Goal: Task Accomplishment & Management: Complete application form

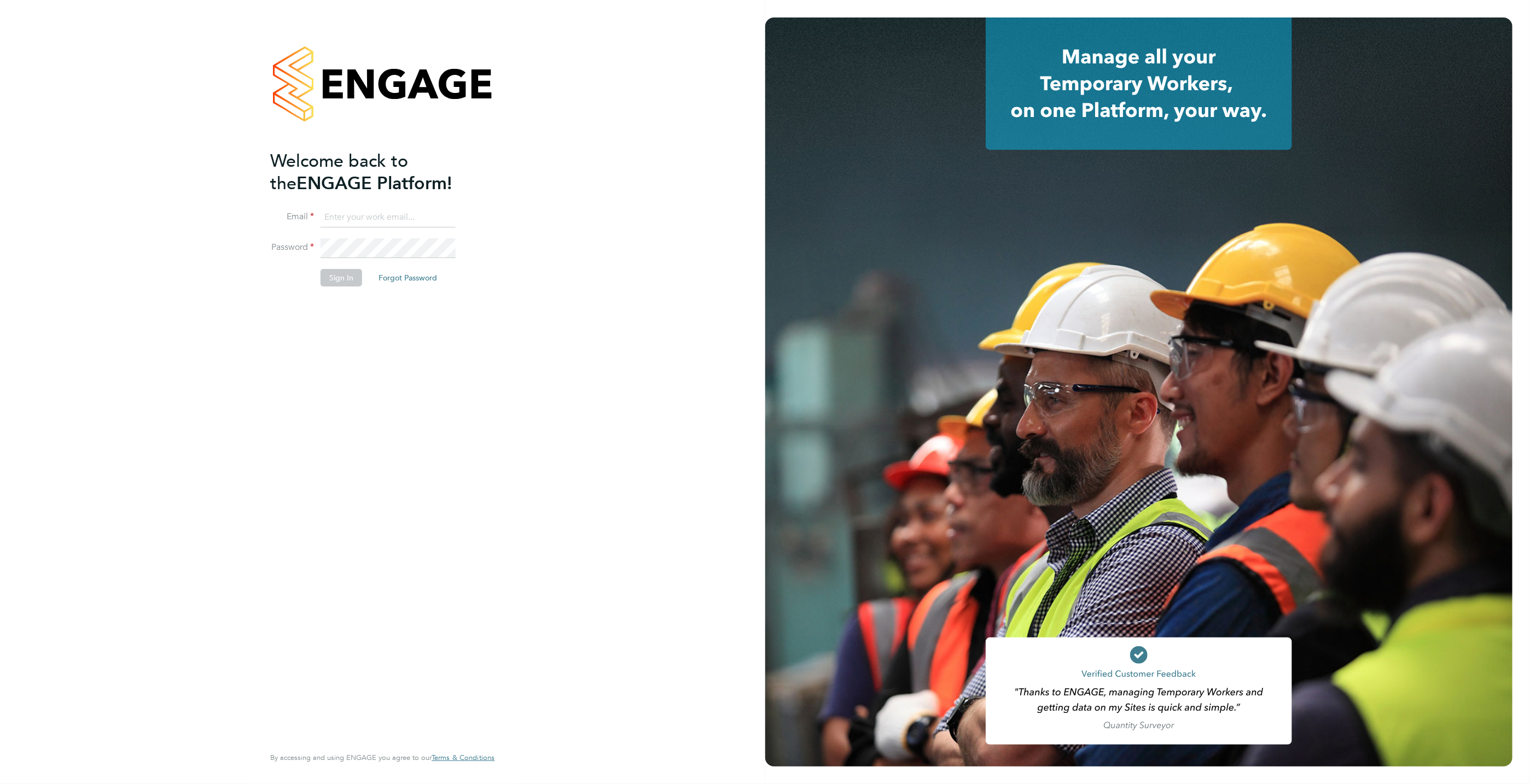
type input "[PERSON_NAME][EMAIL_ADDRESS][DOMAIN_NAME]"
click at [340, 274] on button "Sign In" at bounding box center [341, 277] width 42 height 17
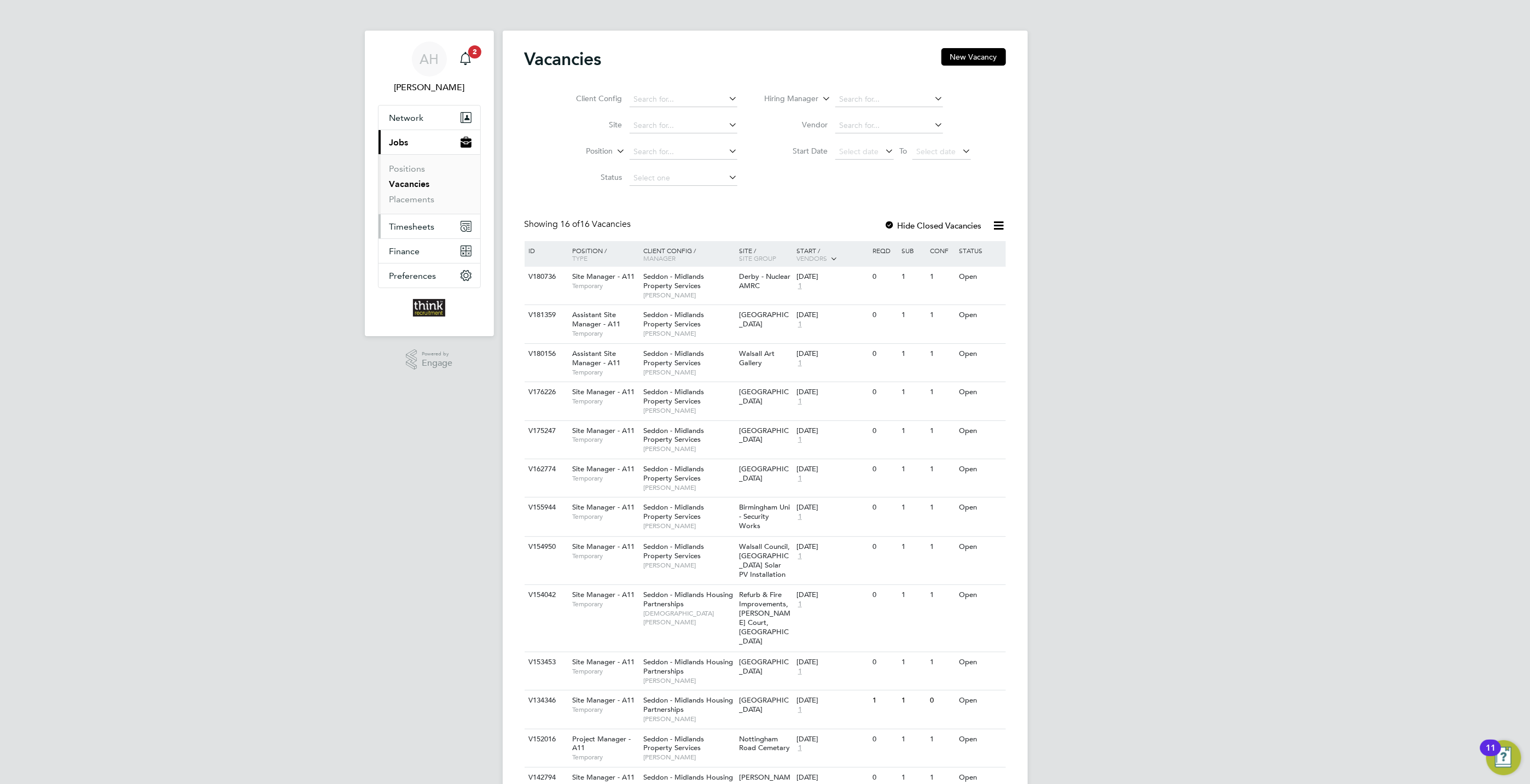
click at [407, 226] on span "Timesheets" at bounding box center [412, 226] width 45 height 11
click at [416, 194] on link "Timesheets" at bounding box center [412, 193] width 45 height 11
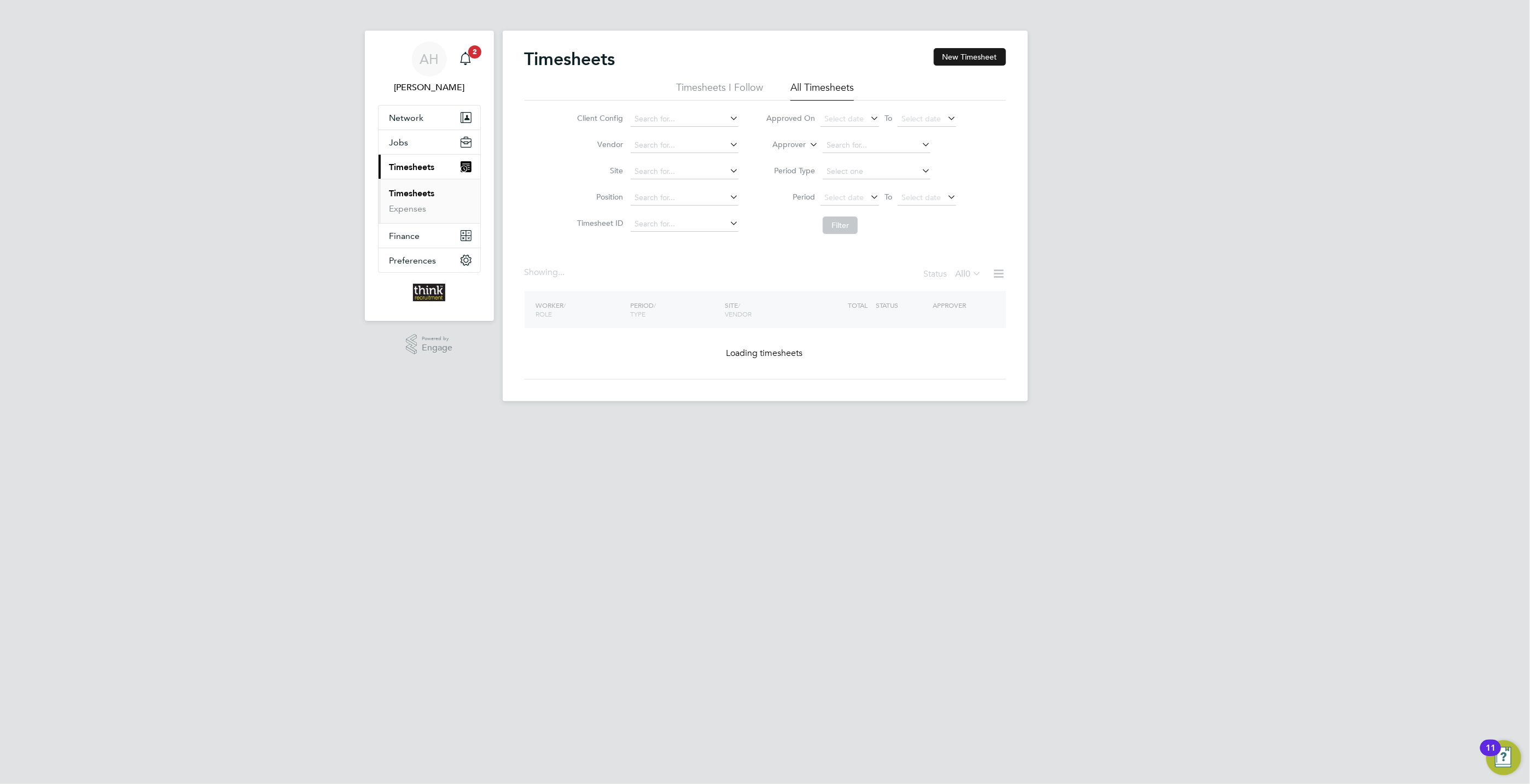
click at [973, 62] on button "New Timesheet" at bounding box center [970, 57] width 72 height 17
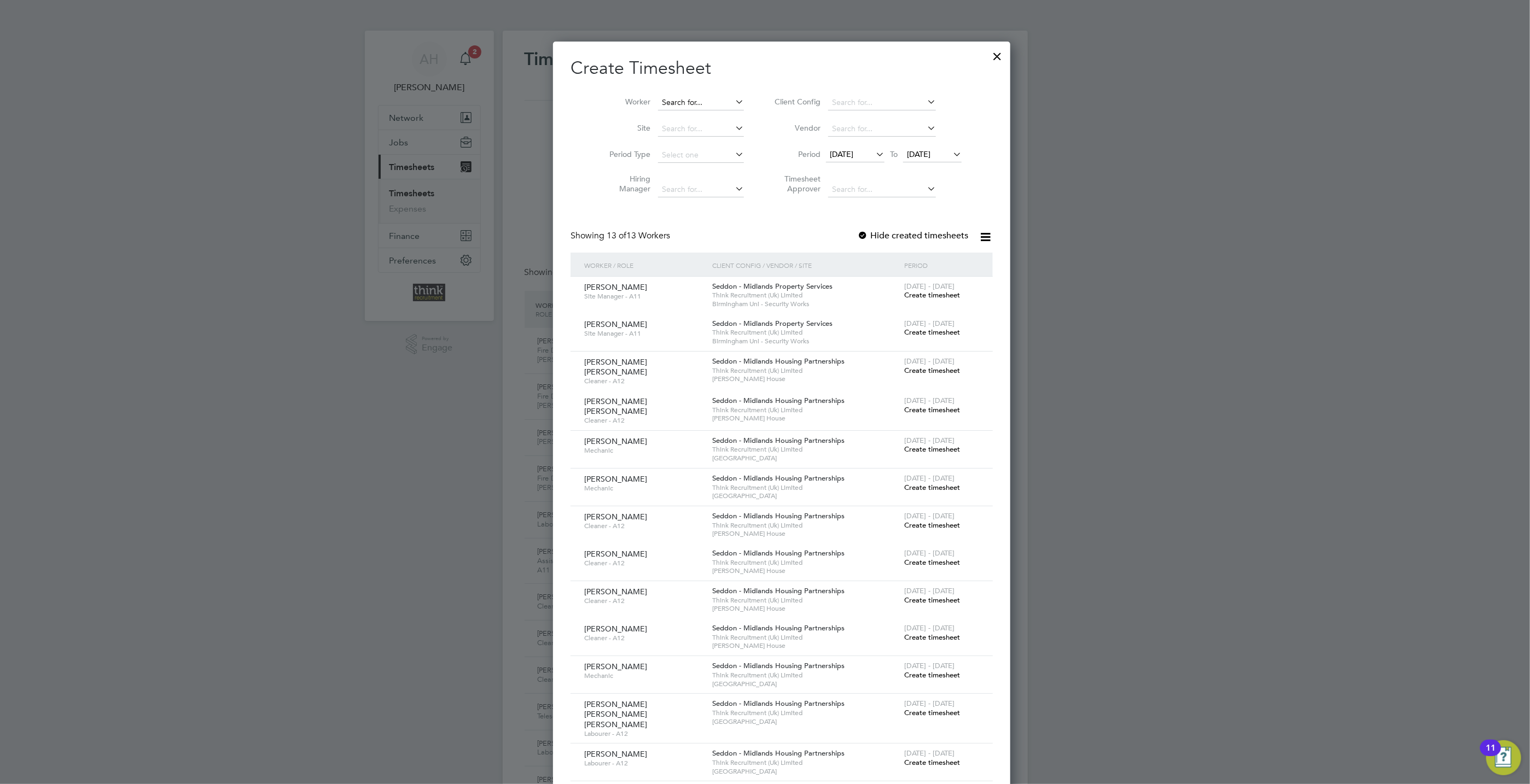
click at [658, 104] on input at bounding box center [700, 103] width 86 height 16
click at [656, 117] on b "Steve" at bounding box center [677, 118] width 63 height 9
type input "Steve Potter"
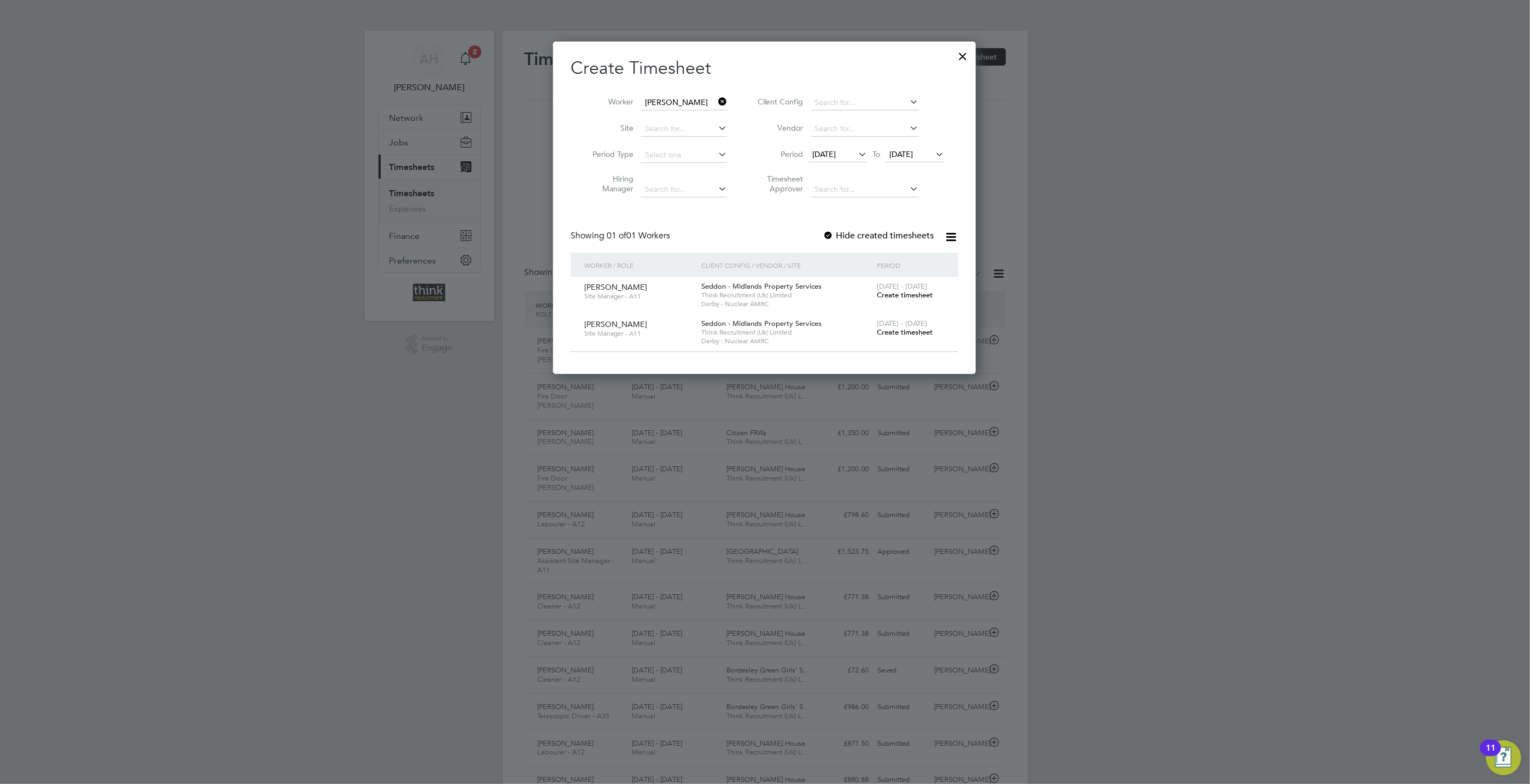
click at [887, 335] on span "Create timesheet" at bounding box center [905, 332] width 56 height 9
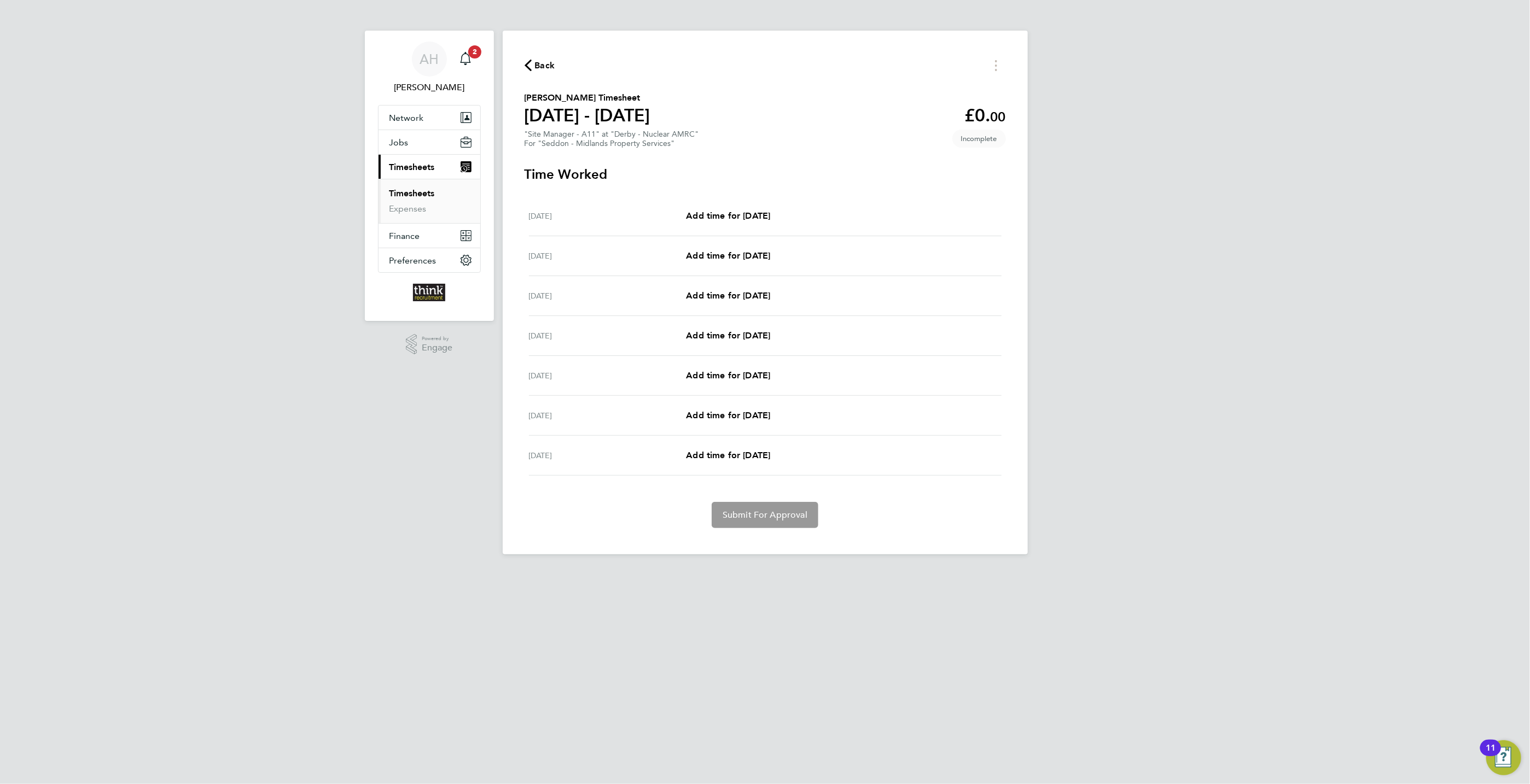
click at [760, 207] on div "Mon 22 Sep Add time for Mon 22 Sep Add time for Mon 22 Sep" at bounding box center [765, 216] width 473 height 40
click at [760, 214] on span "Add time for Mon 22 Sep" at bounding box center [728, 215] width 84 height 11
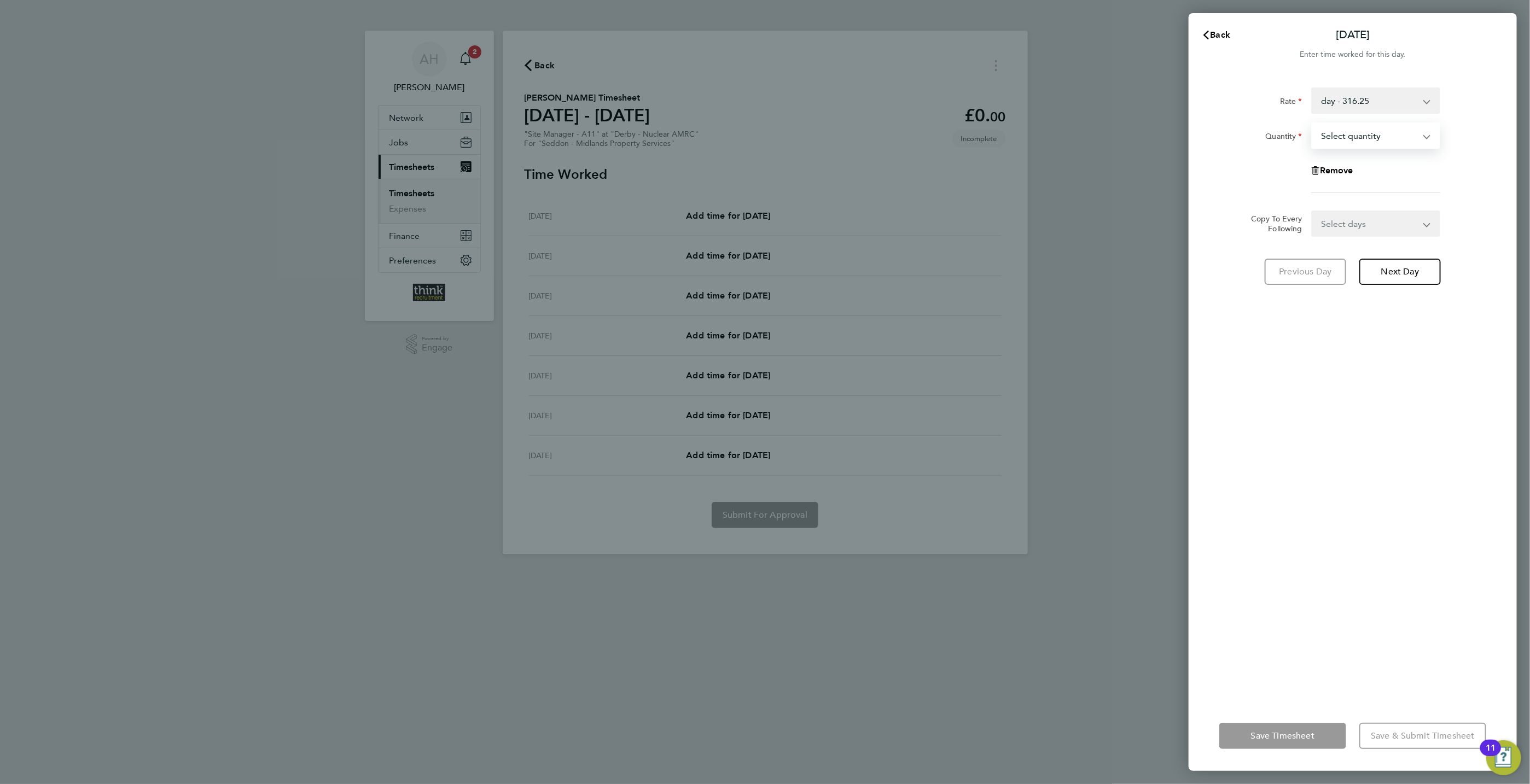
drag, startPoint x: 1366, startPoint y: 135, endPoint x: 1359, endPoint y: 143, distance: 10.6
click at [1366, 135] on select "Select quantity 0.5 1" at bounding box center [1369, 135] width 113 height 24
select select "1"
click at [1312, 123] on select "Select quantity 0.5 1" at bounding box center [1369, 135] width 113 height 24
click at [1395, 270] on span "Next Day" at bounding box center [1400, 271] width 38 height 11
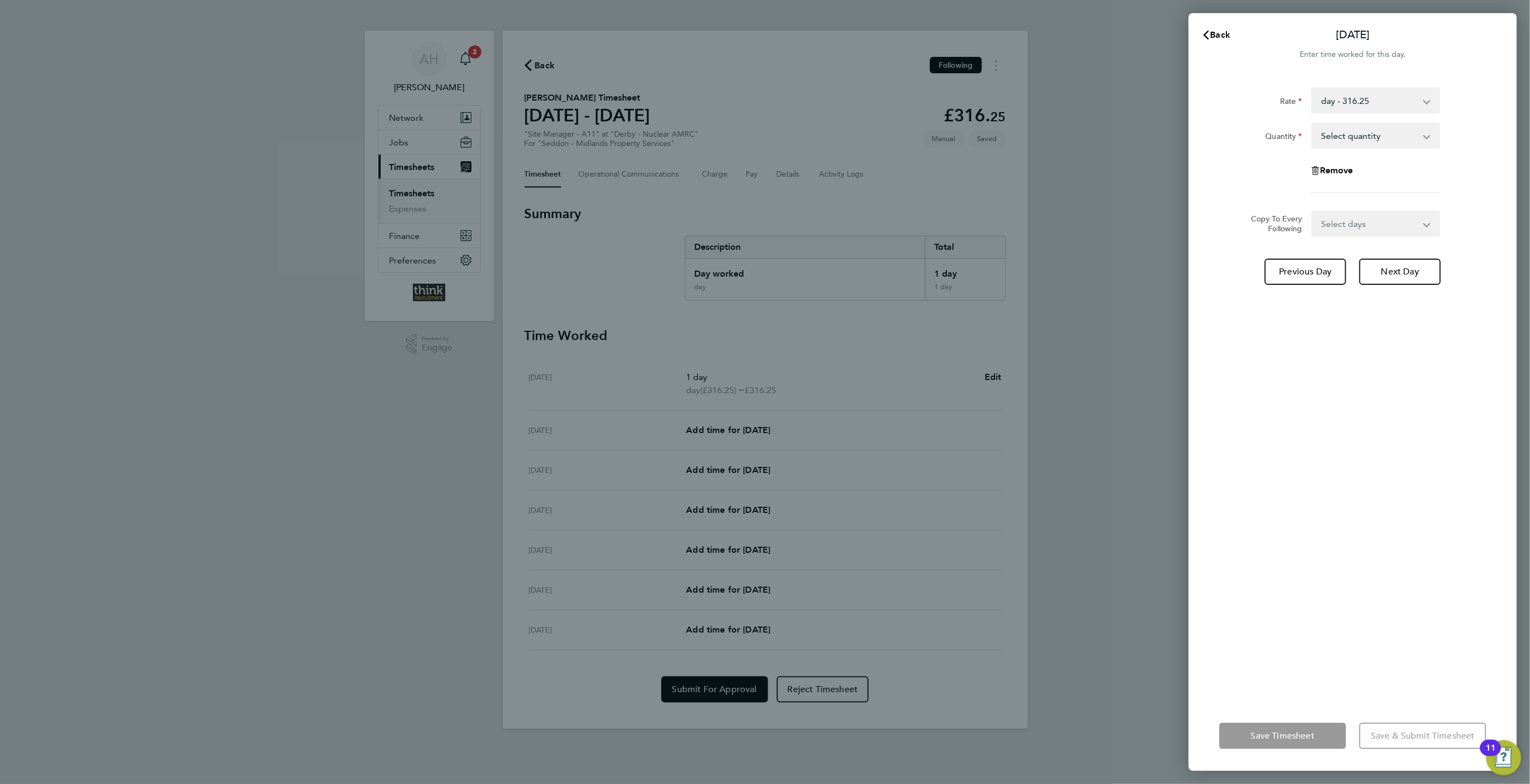
click at [1338, 135] on select "Select quantity 0.5 1" at bounding box center [1369, 135] width 113 height 24
select select "1"
click at [1312, 123] on select "Select quantity 0.5 1" at bounding box center [1369, 135] width 113 height 24
click at [1398, 269] on span "Next Day" at bounding box center [1400, 271] width 38 height 11
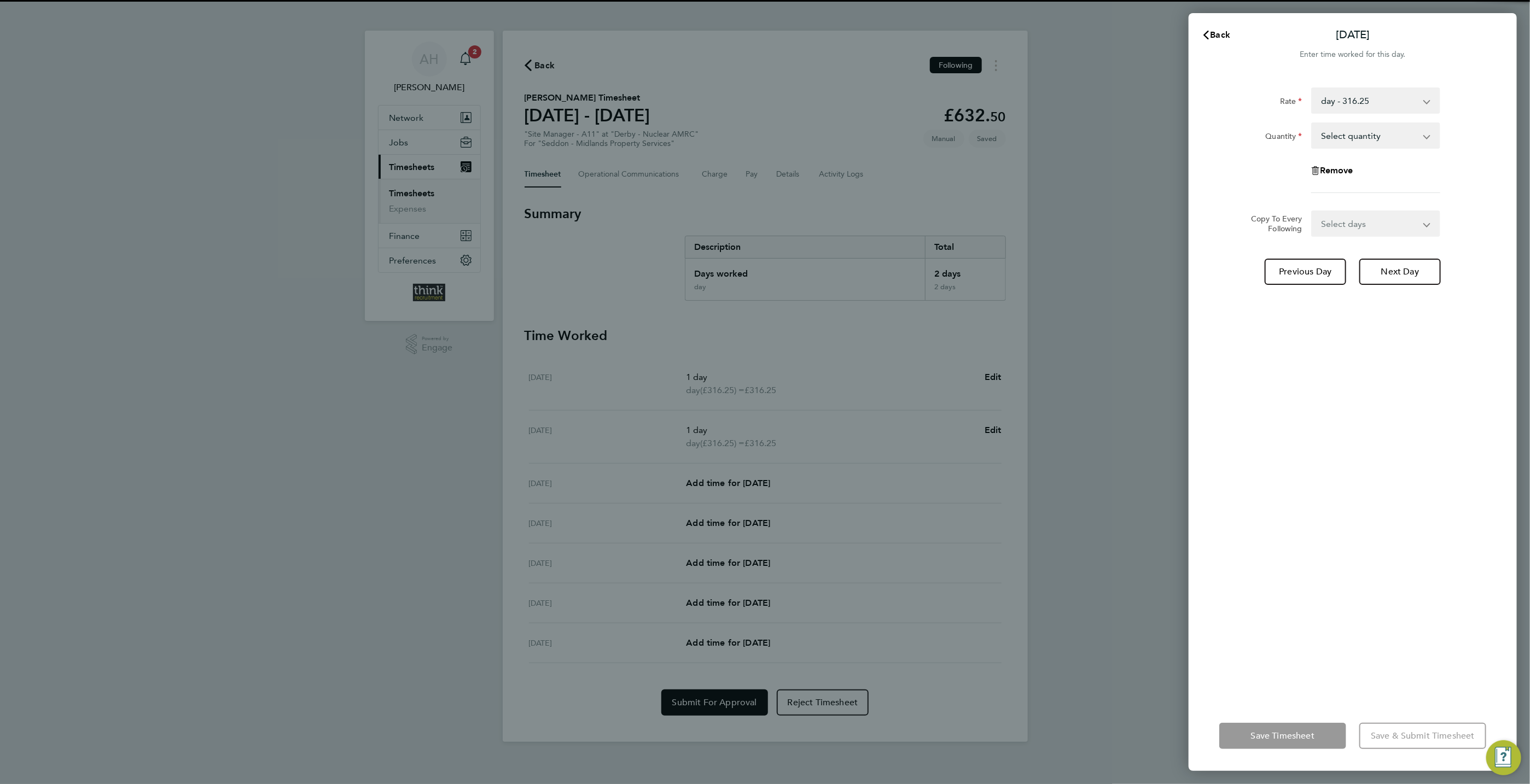
click at [1339, 138] on select "Select quantity 0.5 1" at bounding box center [1369, 135] width 113 height 24
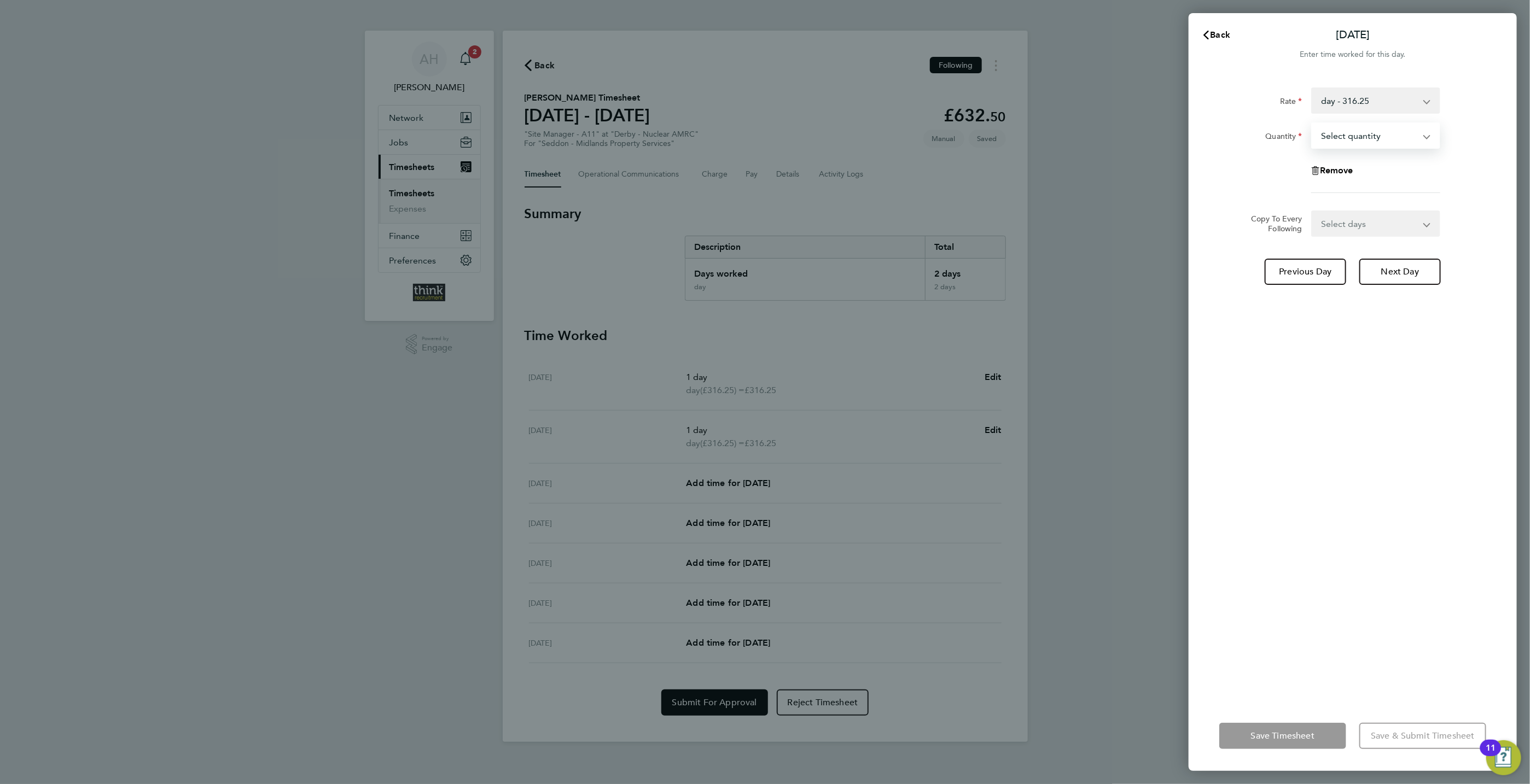
select select "1"
click at [1312, 123] on select "Select quantity 0.5 1" at bounding box center [1369, 135] width 113 height 24
click at [1394, 268] on span "Next Day" at bounding box center [1400, 271] width 38 height 11
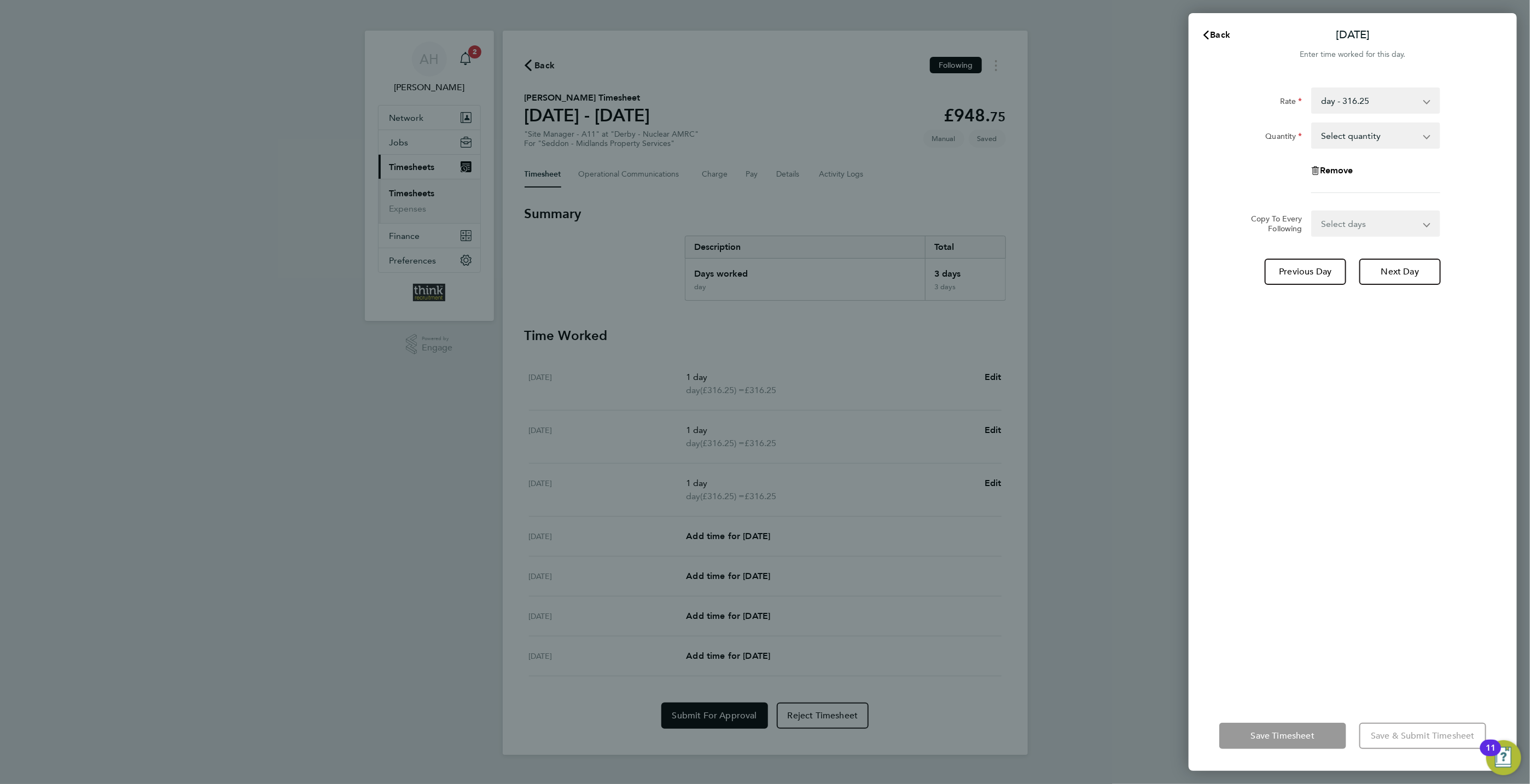
click at [1366, 133] on select "Select quantity 0.5 1" at bounding box center [1369, 135] width 113 height 24
select select "1"
click at [1312, 123] on select "Select quantity 0.5 1" at bounding box center [1369, 135] width 113 height 24
click at [1394, 270] on span "Next Day" at bounding box center [1400, 271] width 38 height 11
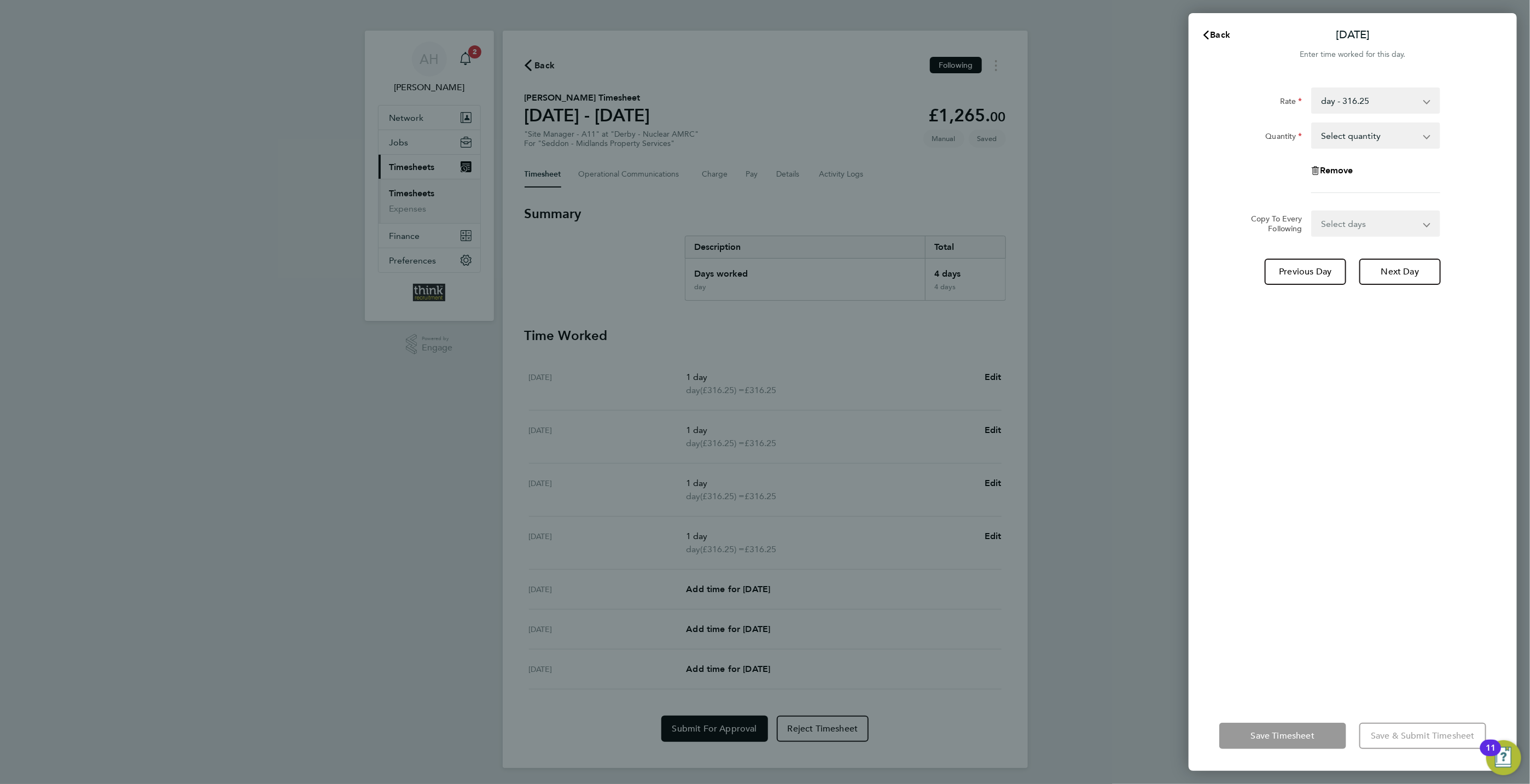
click at [1357, 133] on select "Select quantity 0.5 1" at bounding box center [1369, 135] width 113 height 24
select select "0.5"
click at [1312, 123] on select "Select quantity 0.5 1" at bounding box center [1369, 135] width 113 height 24
click at [1389, 274] on span "Next Day" at bounding box center [1400, 271] width 38 height 11
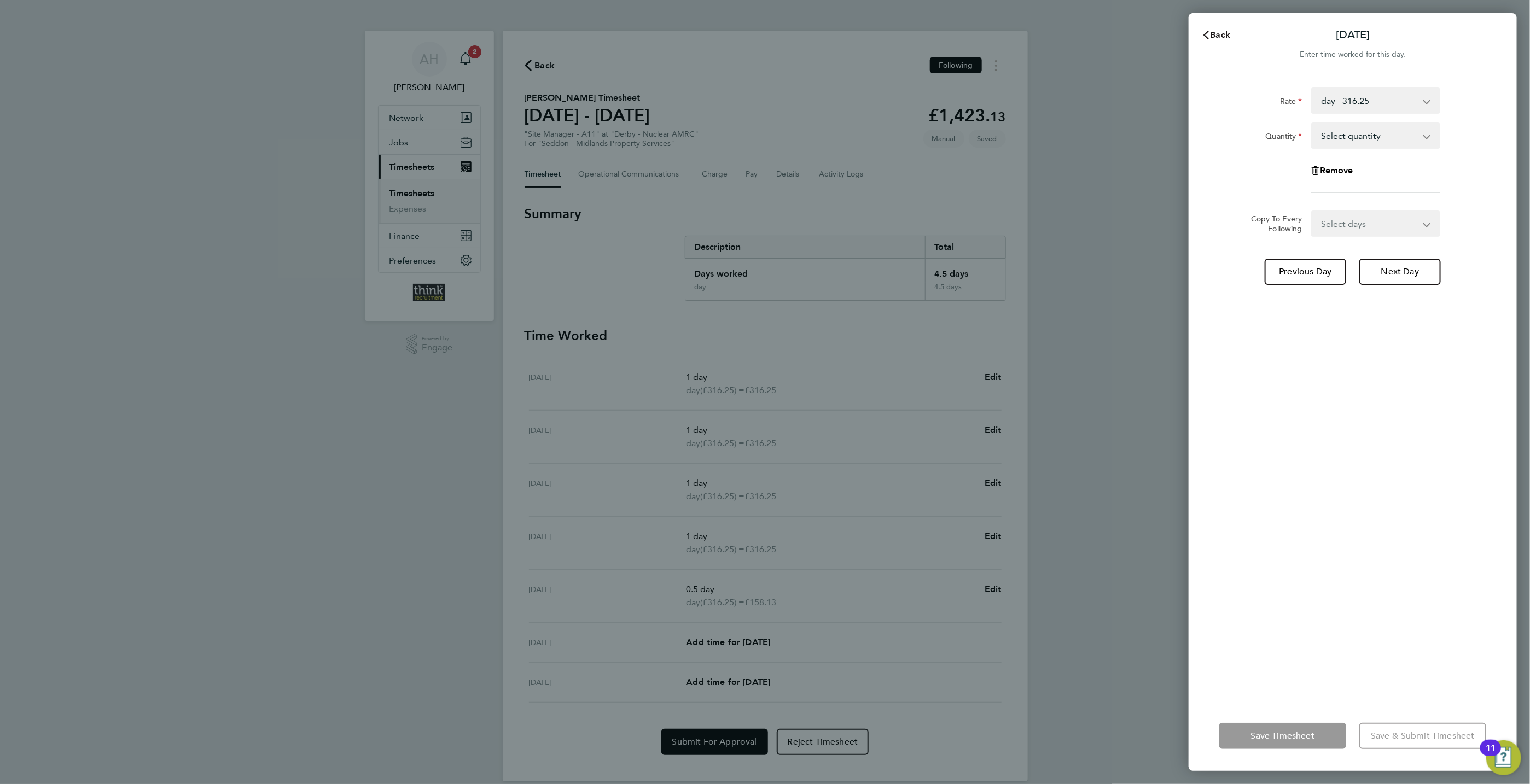
click at [1216, 40] on button "Back" at bounding box center [1217, 35] width 51 height 22
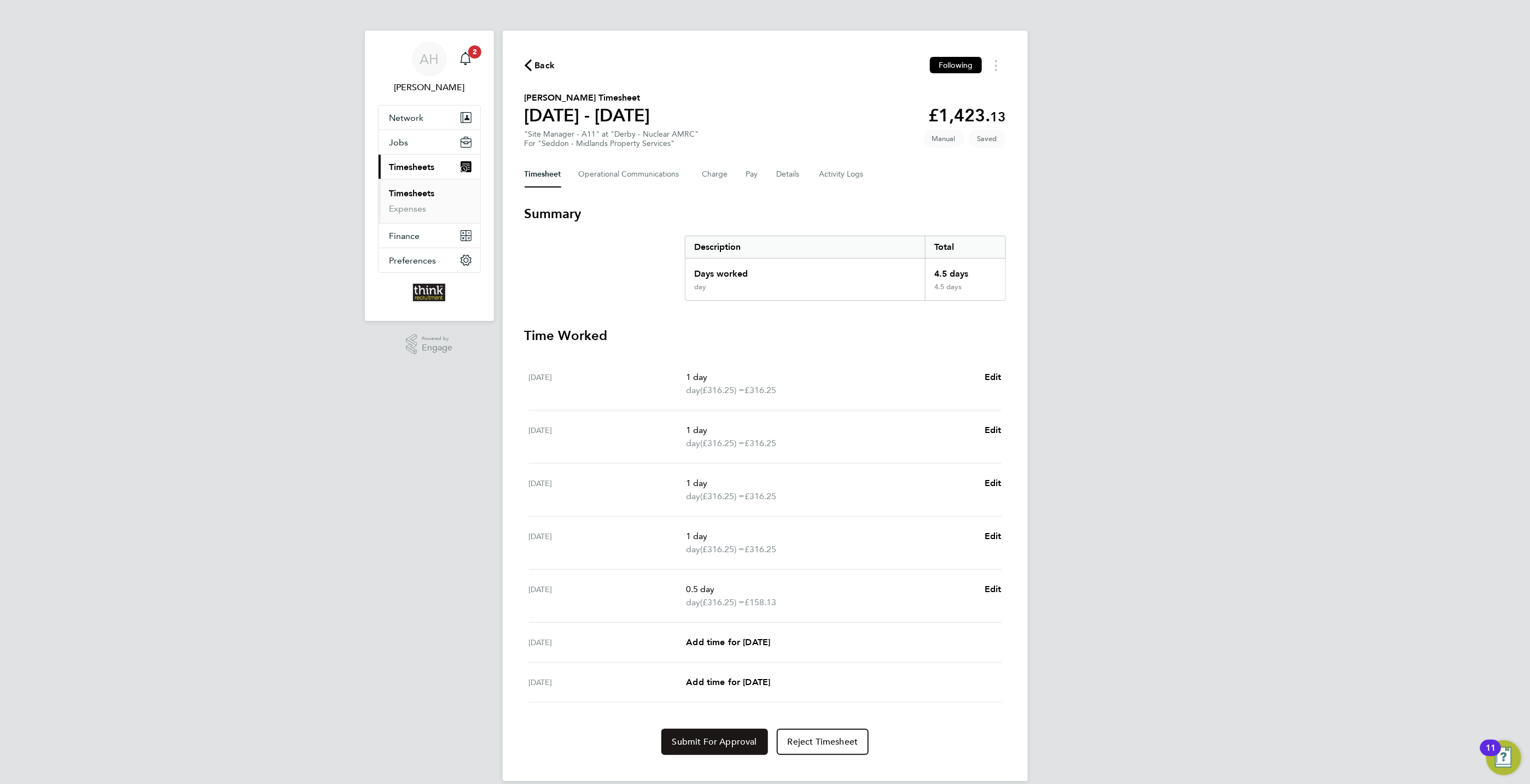
click at [719, 740] on span "Submit For Approval" at bounding box center [714, 741] width 85 height 11
click at [714, 744] on span "Approve Timesheet" at bounding box center [714, 741] width 81 height 11
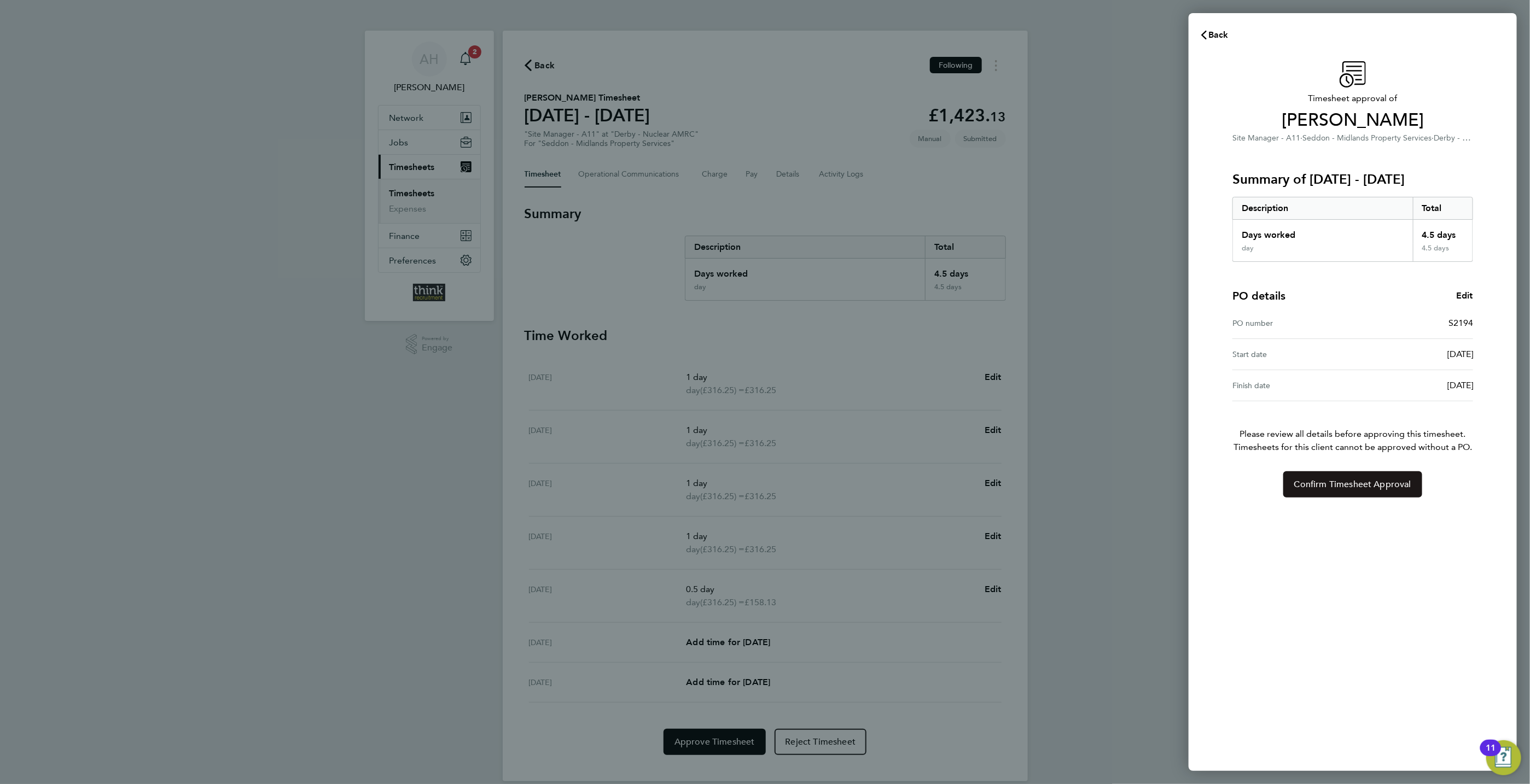
click at [1364, 487] on span "Confirm Timesheet Approval" at bounding box center [1352, 484] width 117 height 11
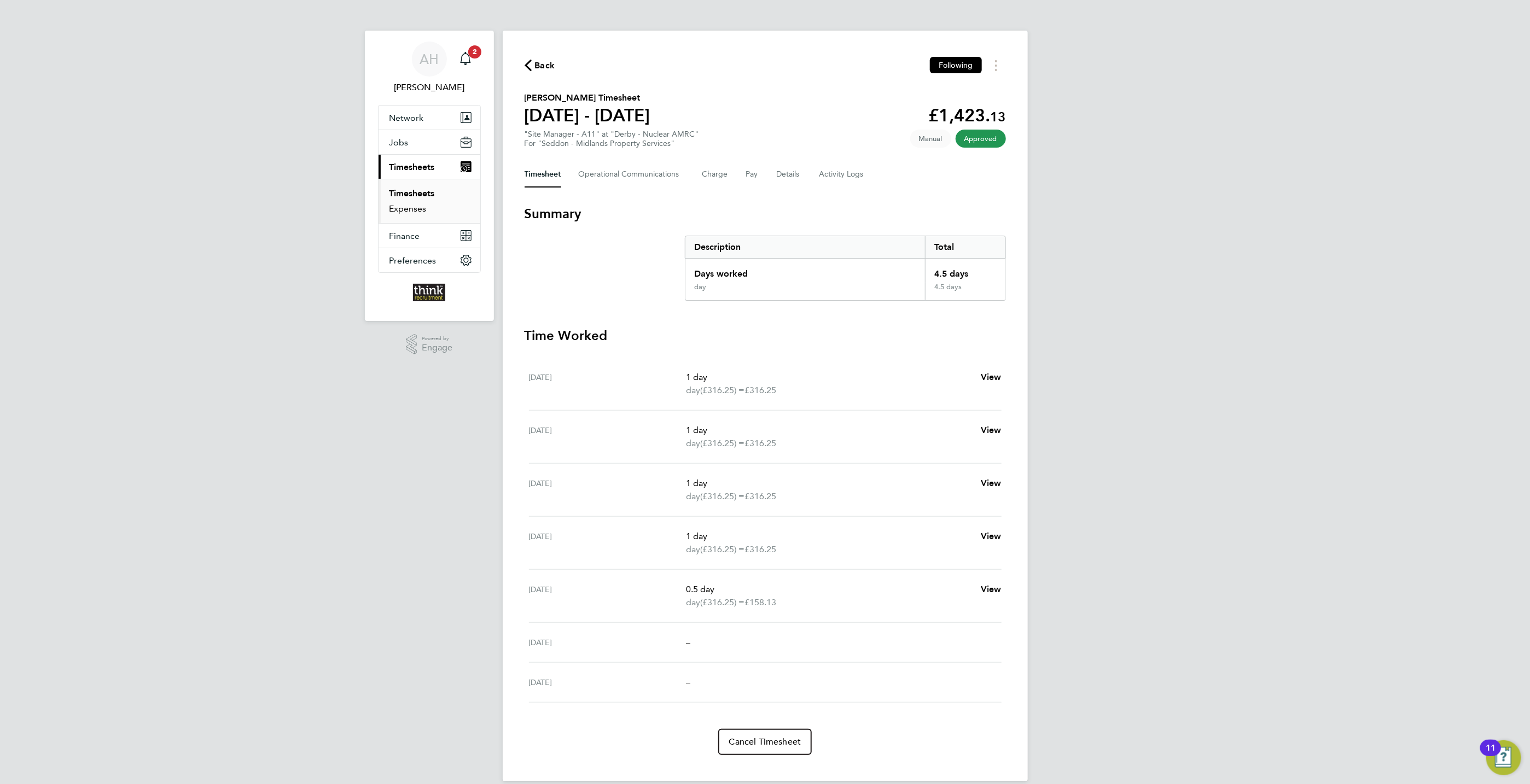
click at [419, 205] on link "Expenses" at bounding box center [408, 209] width 37 height 11
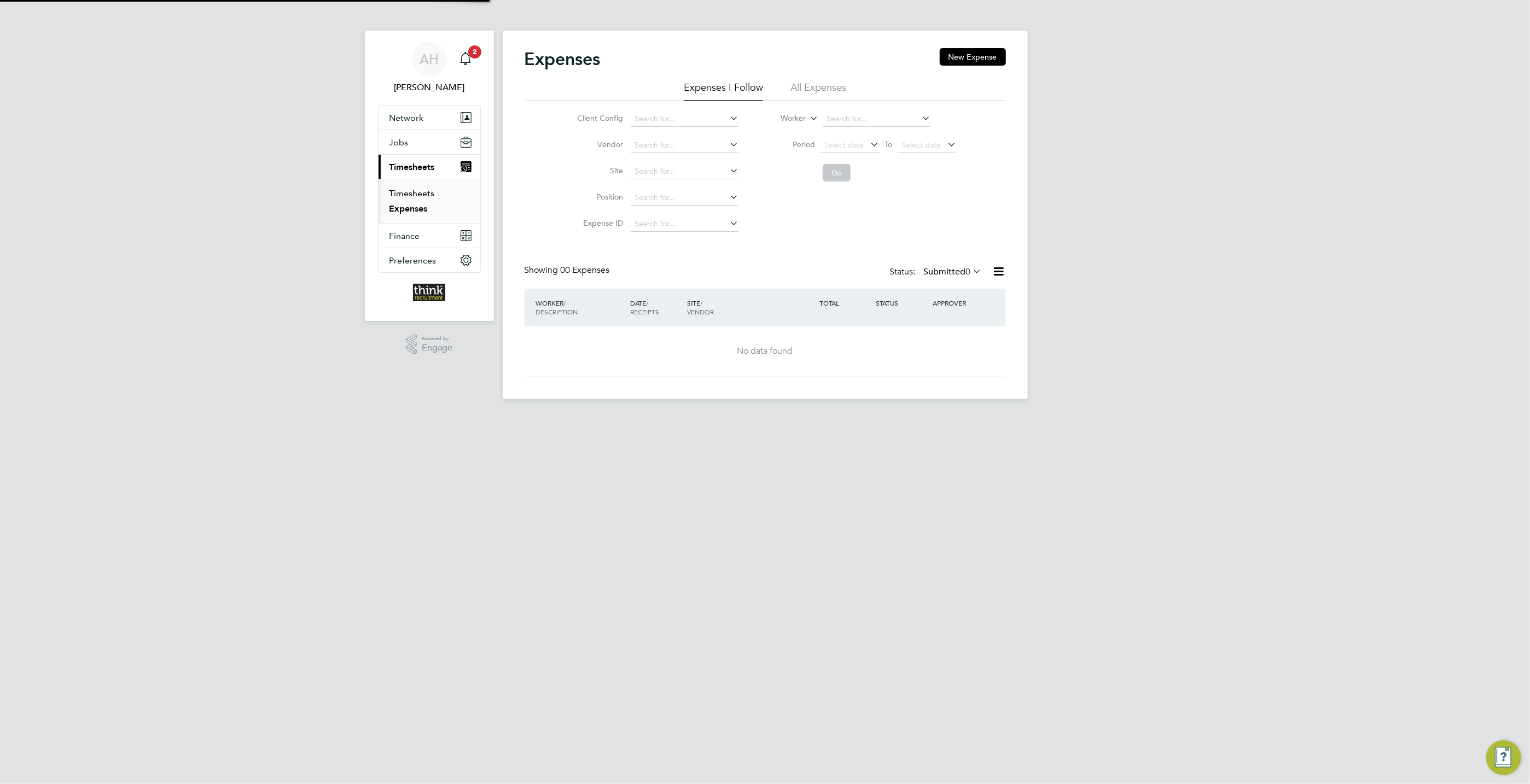
click at [409, 194] on link "Timesheets" at bounding box center [412, 193] width 45 height 11
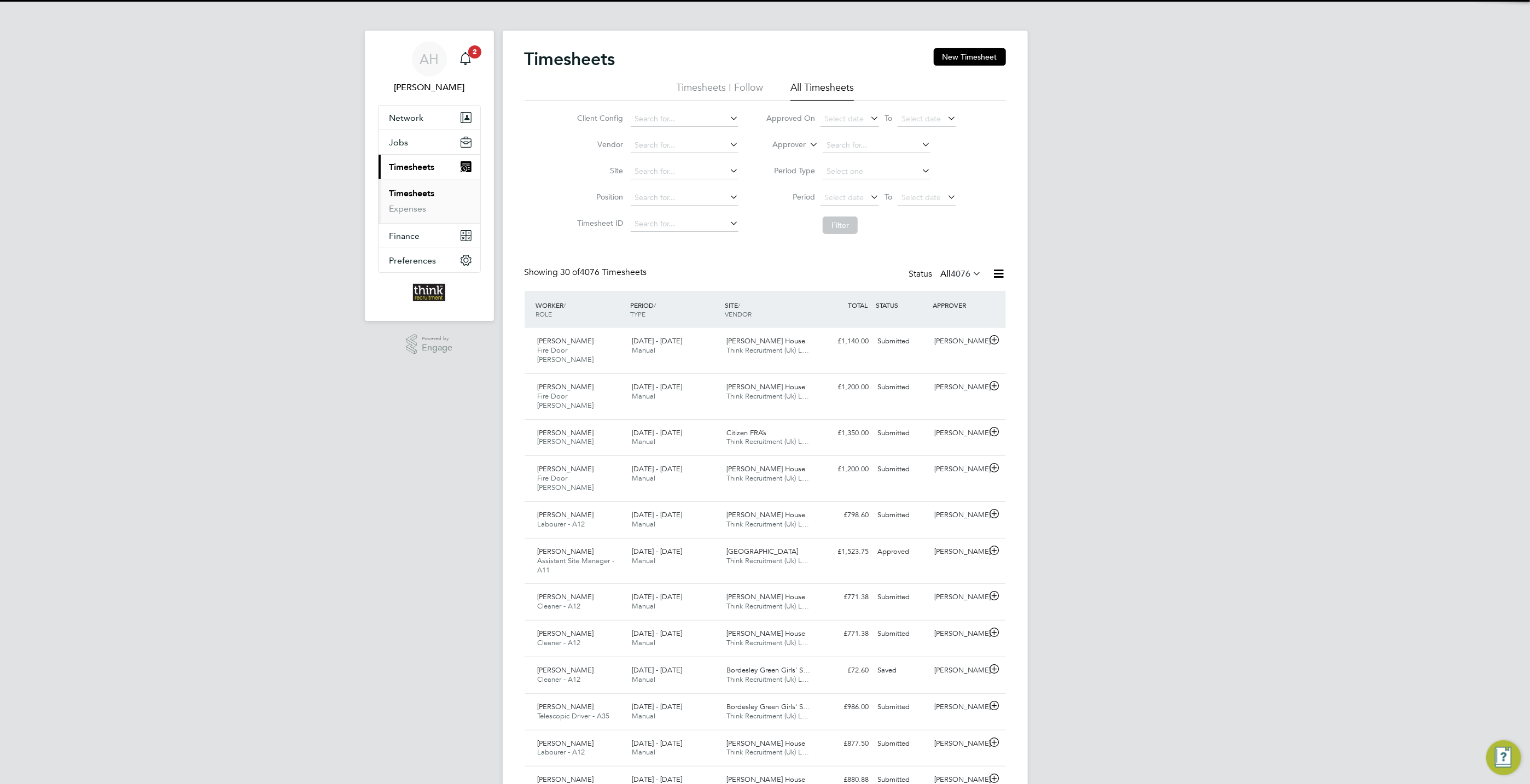
scroll to position [28, 95]
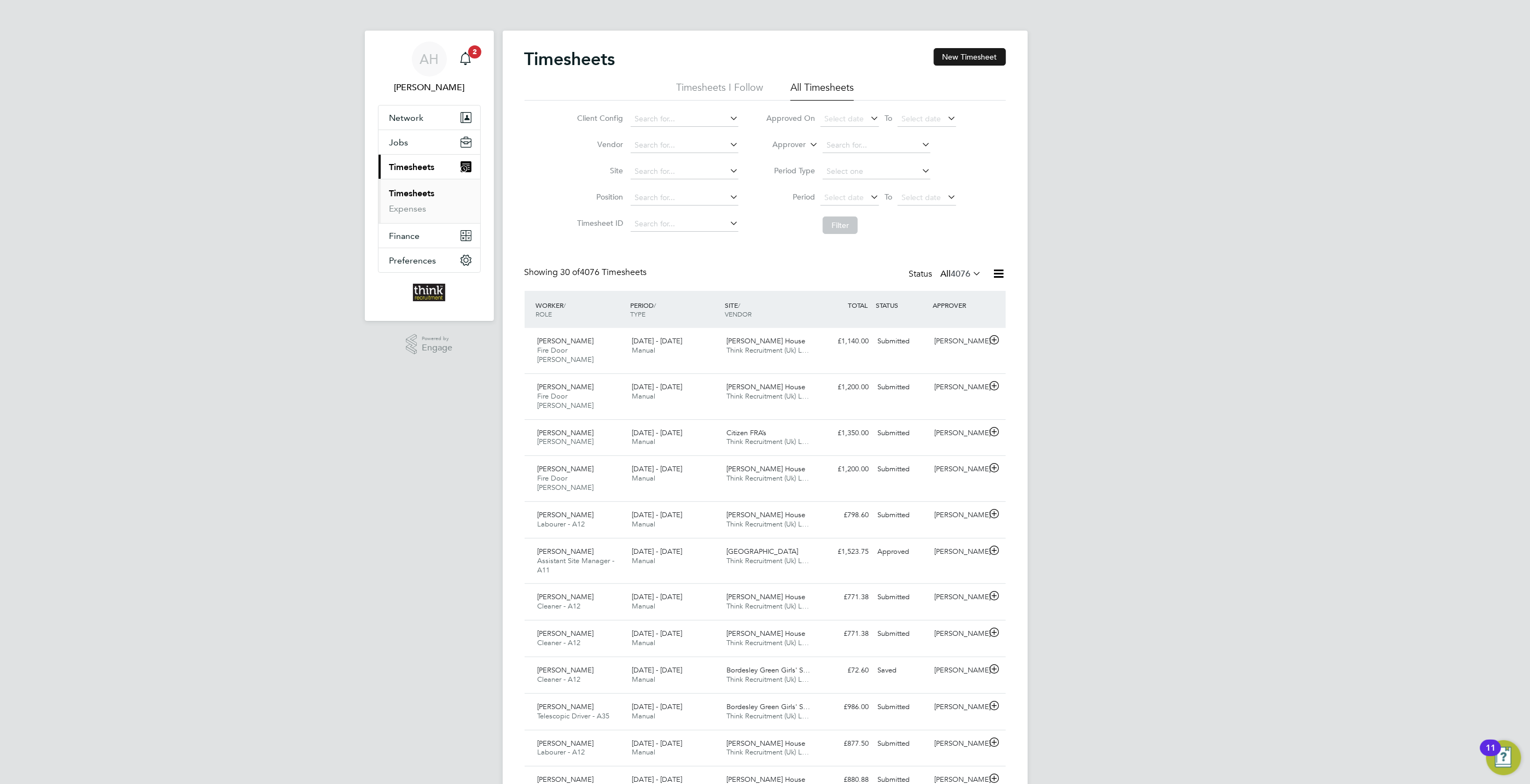
click at [973, 60] on button "New Timesheet" at bounding box center [970, 57] width 72 height 17
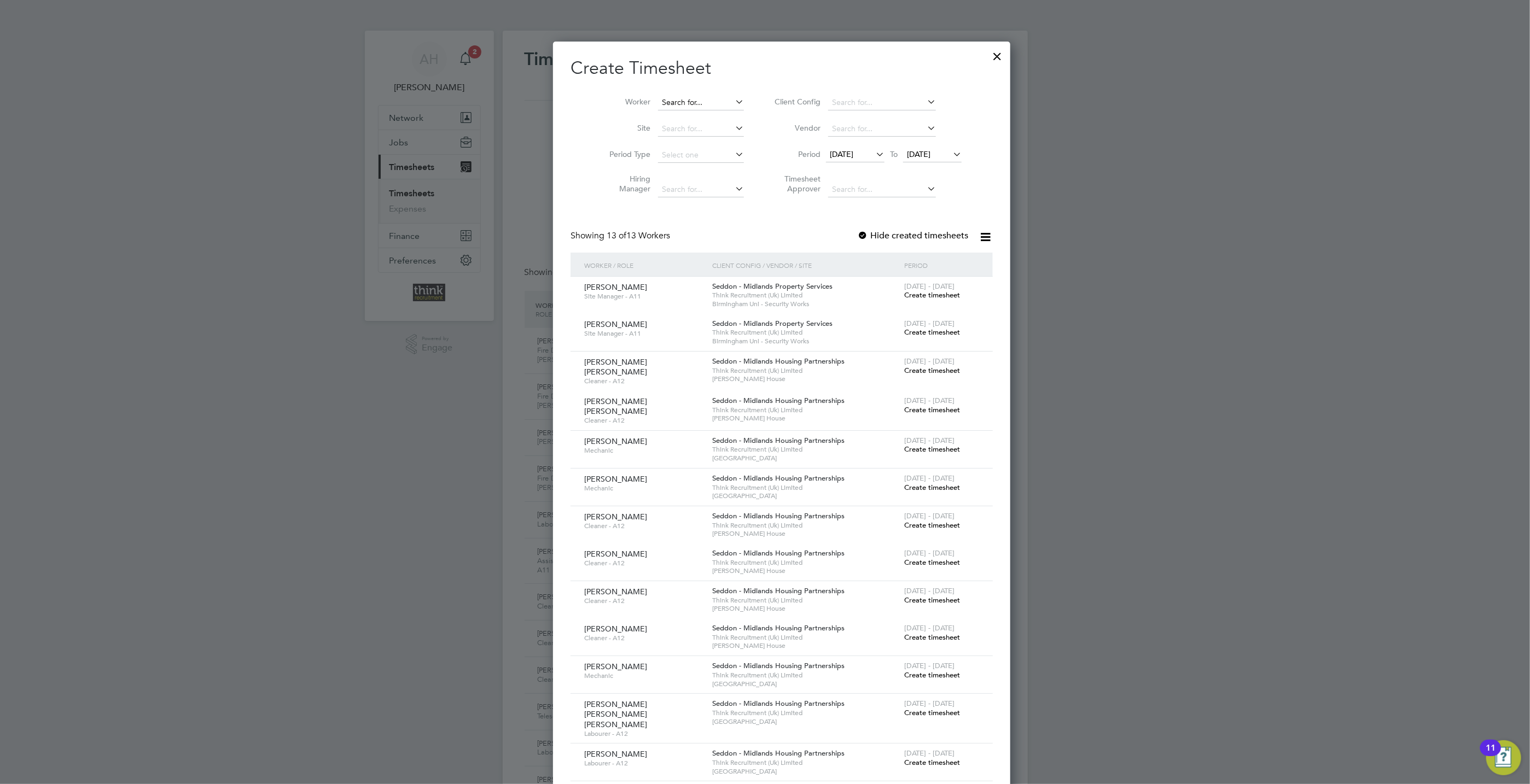
click at [658, 104] on input at bounding box center [700, 103] width 86 height 16
click at [710, 117] on b "Sayer" at bounding box center [742, 118] width 63 height 9
type input "Carl Sayers"
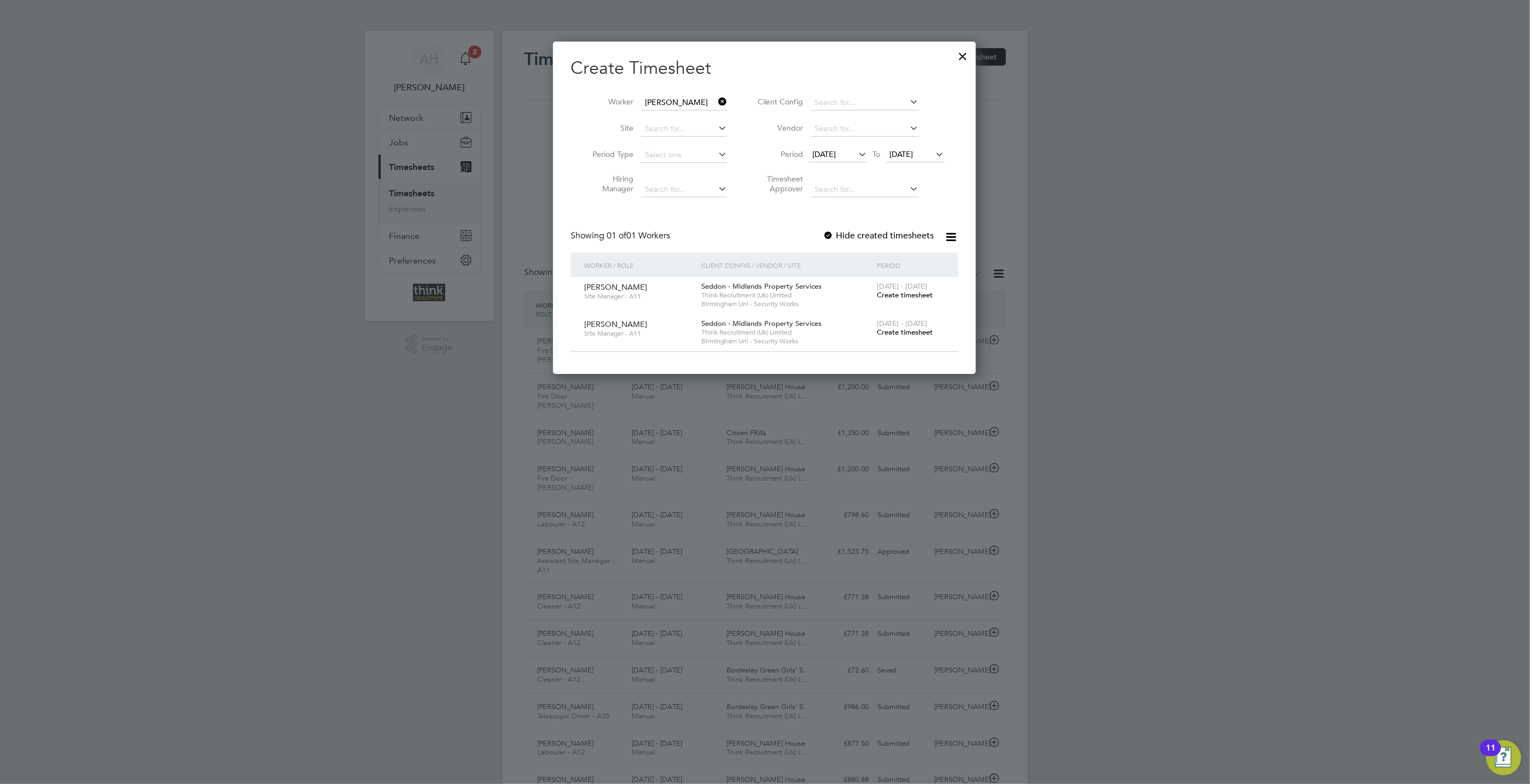
click at [857, 154] on icon at bounding box center [857, 154] width 0 height 16
click at [824, 284] on span "22" at bounding box center [826, 279] width 21 height 21
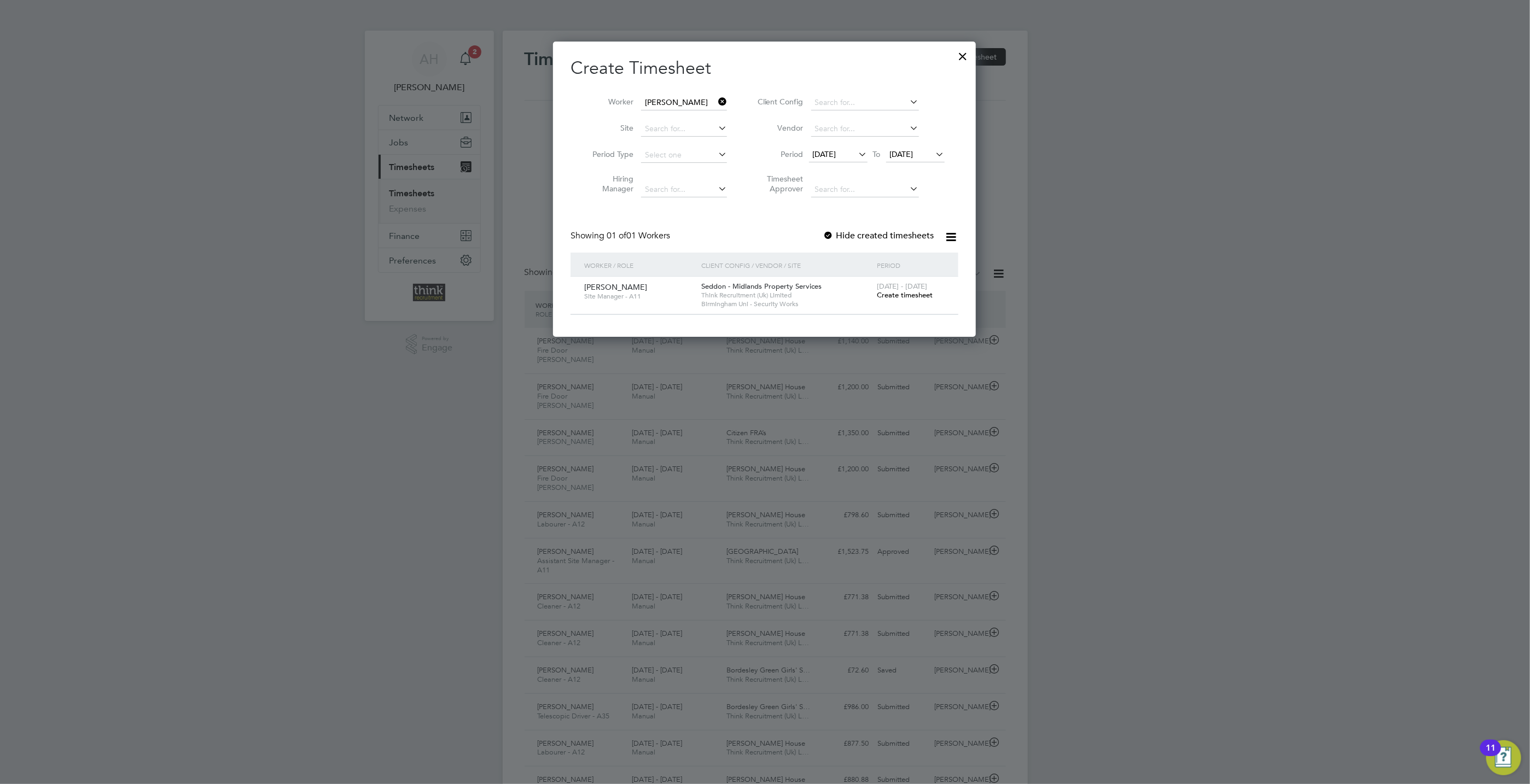
click at [934, 154] on icon at bounding box center [934, 154] width 0 height 16
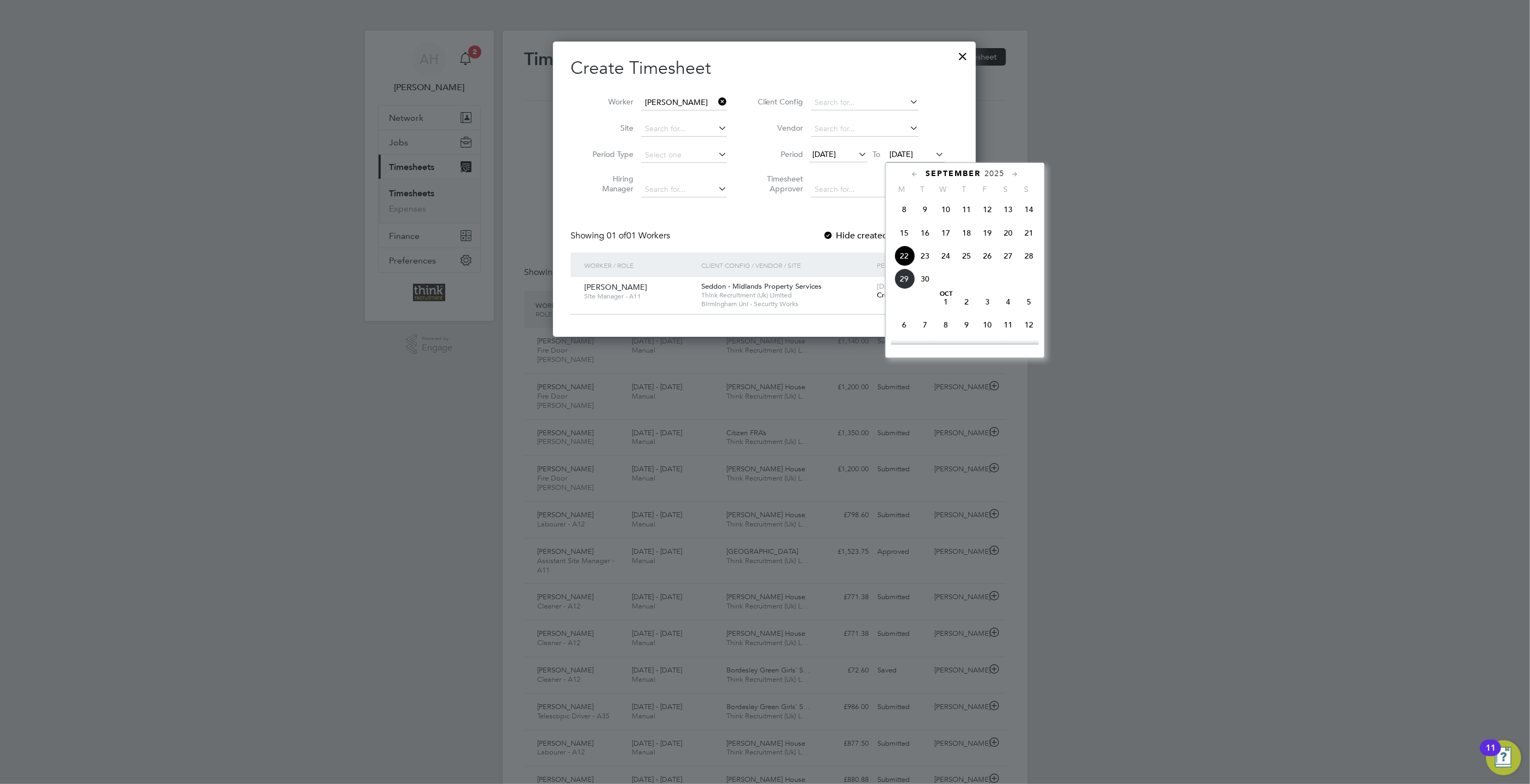
click at [1033, 258] on span "28" at bounding box center [1028, 256] width 21 height 21
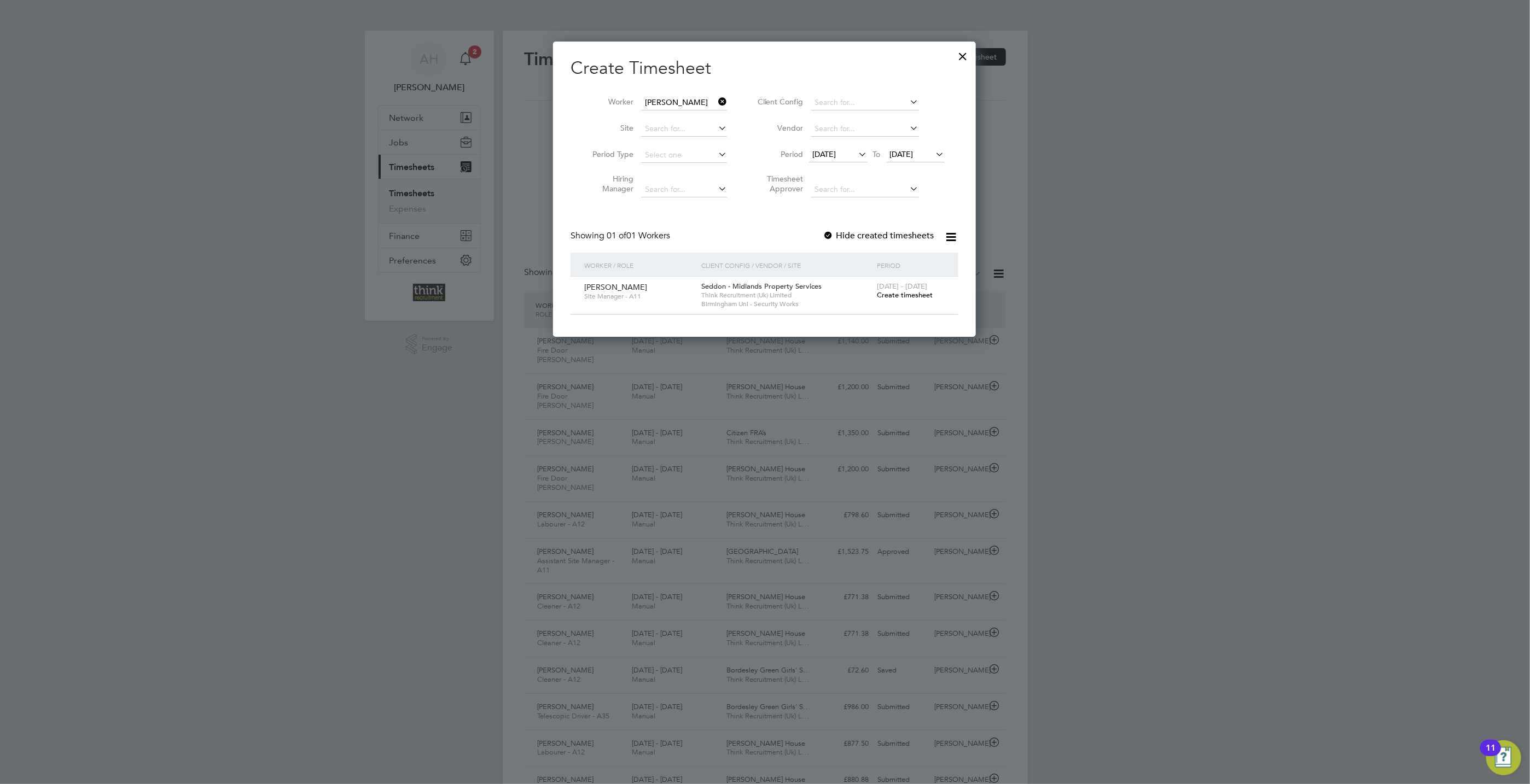
click at [960, 52] on div at bounding box center [964, 53] width 20 height 20
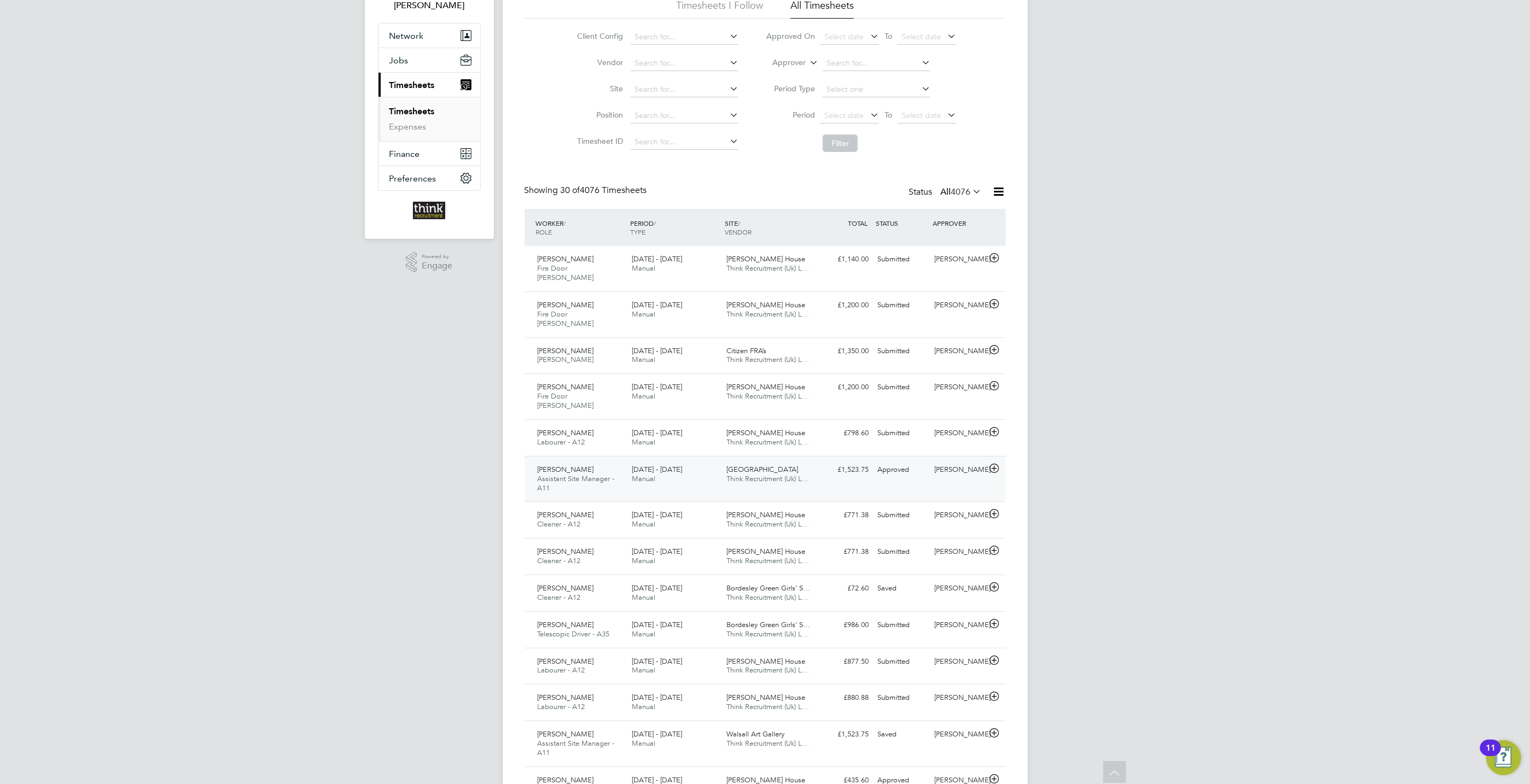
click at [993, 464] on icon at bounding box center [994, 468] width 14 height 9
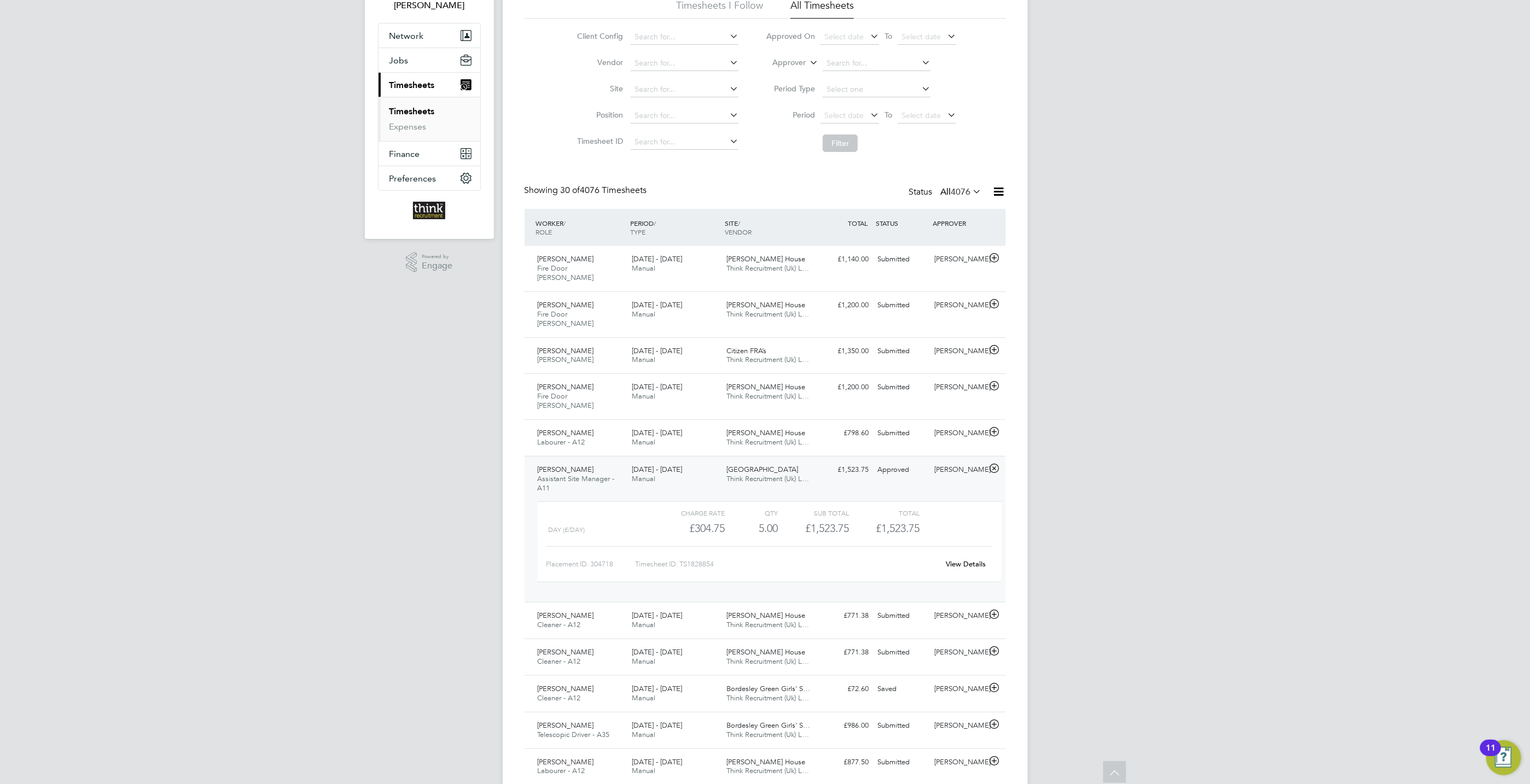
click at [964, 560] on link "View Details" at bounding box center [965, 564] width 40 height 9
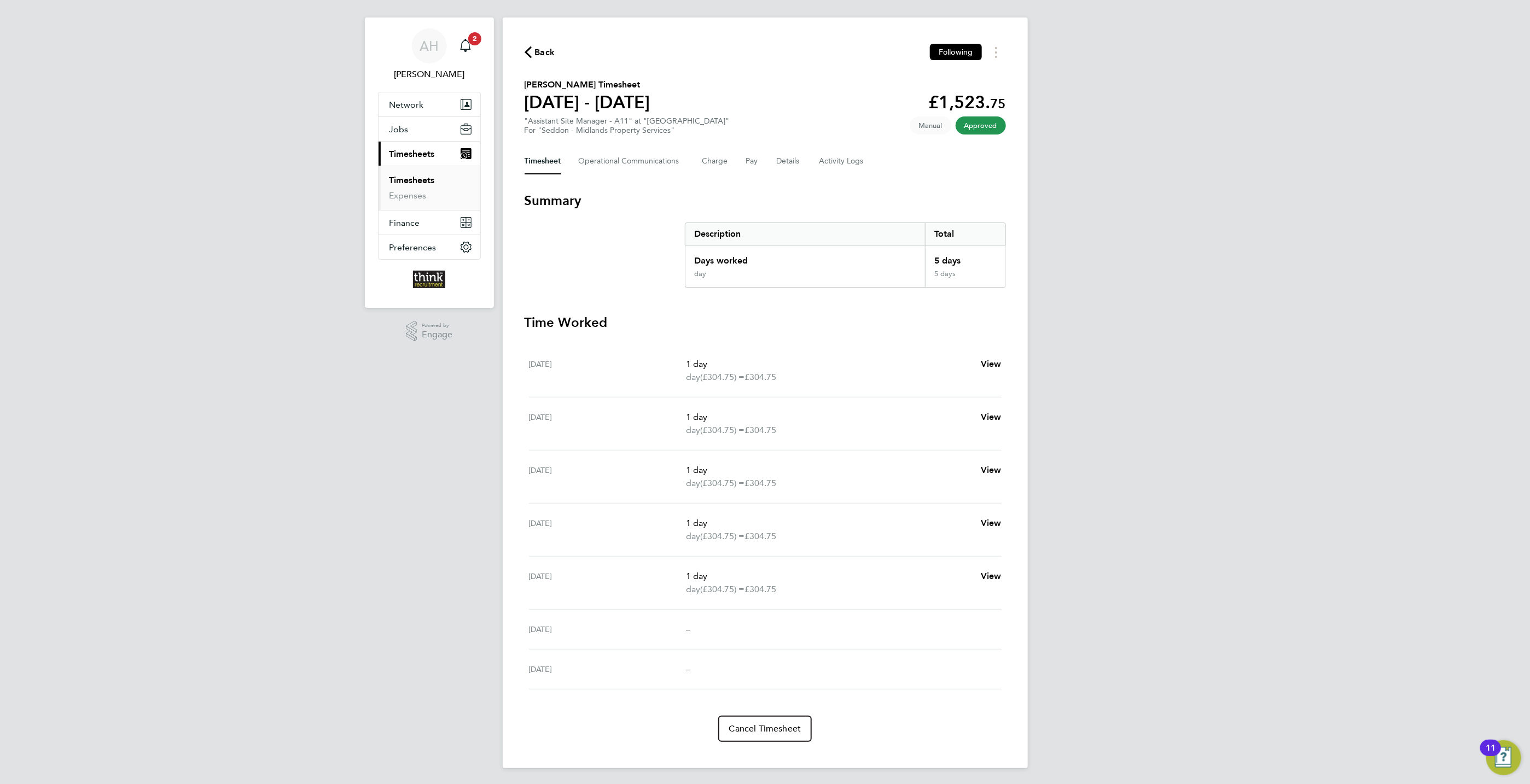
scroll to position [16, 0]
